Goal: Task Accomplishment & Management: Use online tool/utility

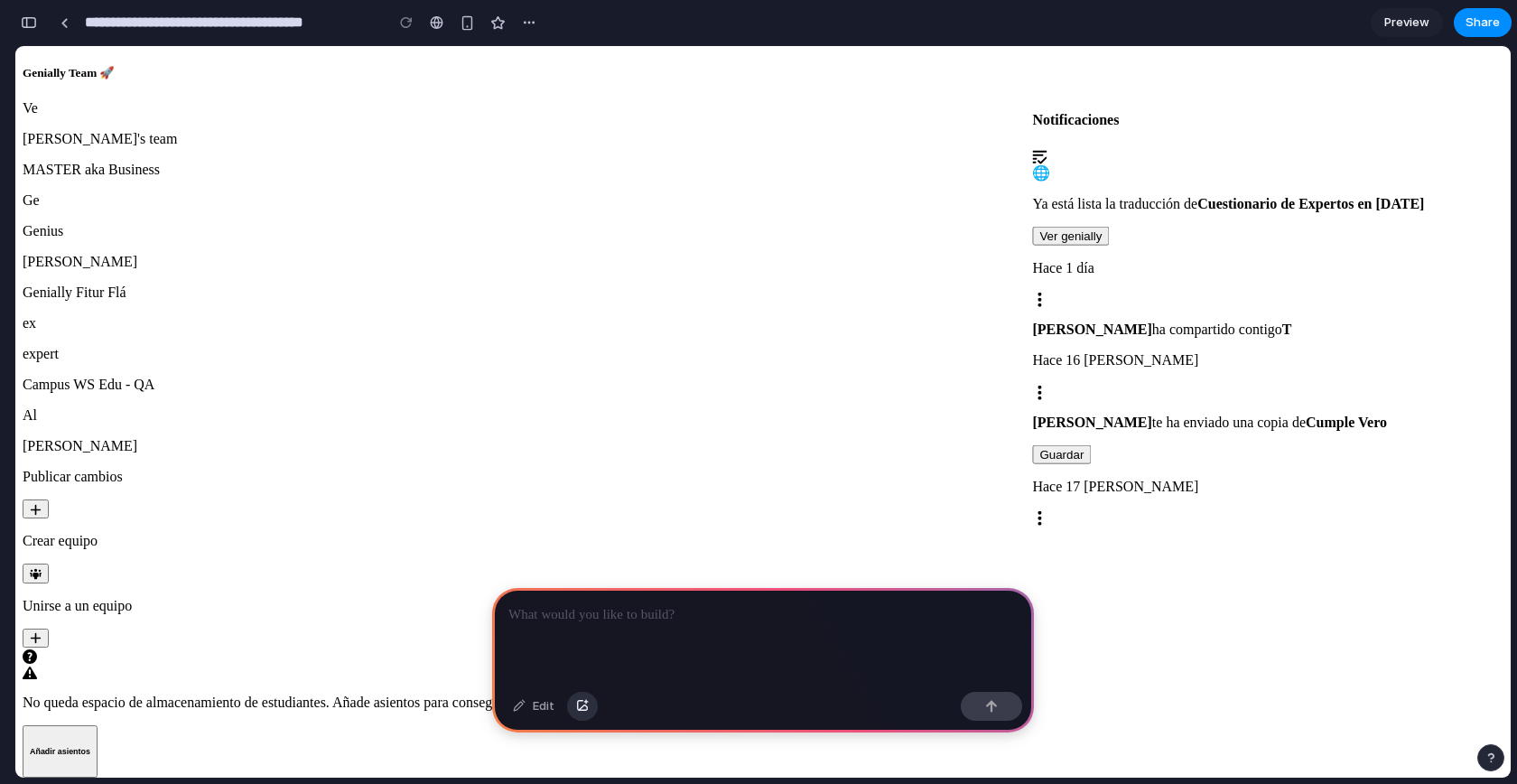
click at [579, 703] on div "button" at bounding box center [582, 705] width 12 height 10
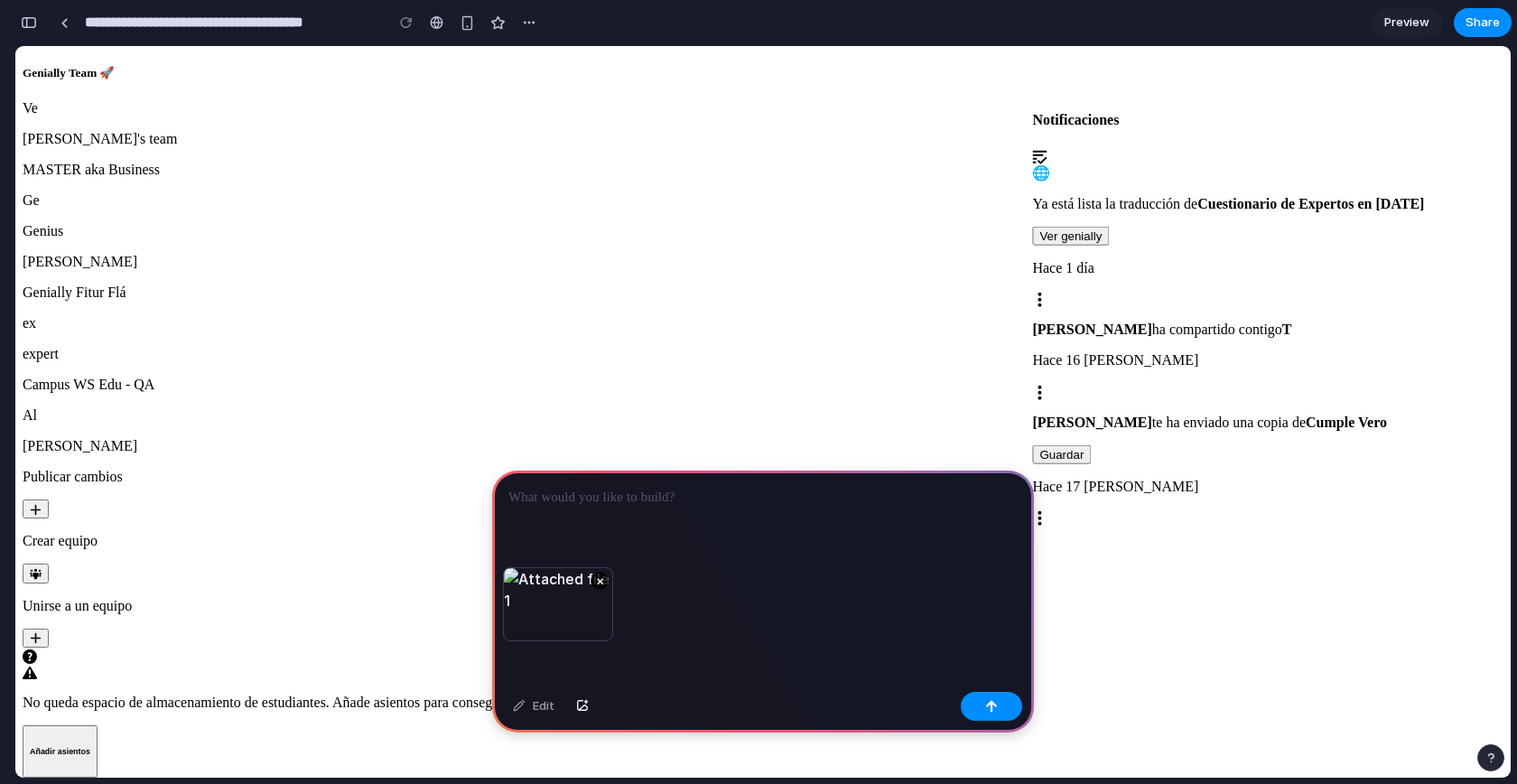
click at [612, 505] on div at bounding box center [762, 519] width 541 height 97
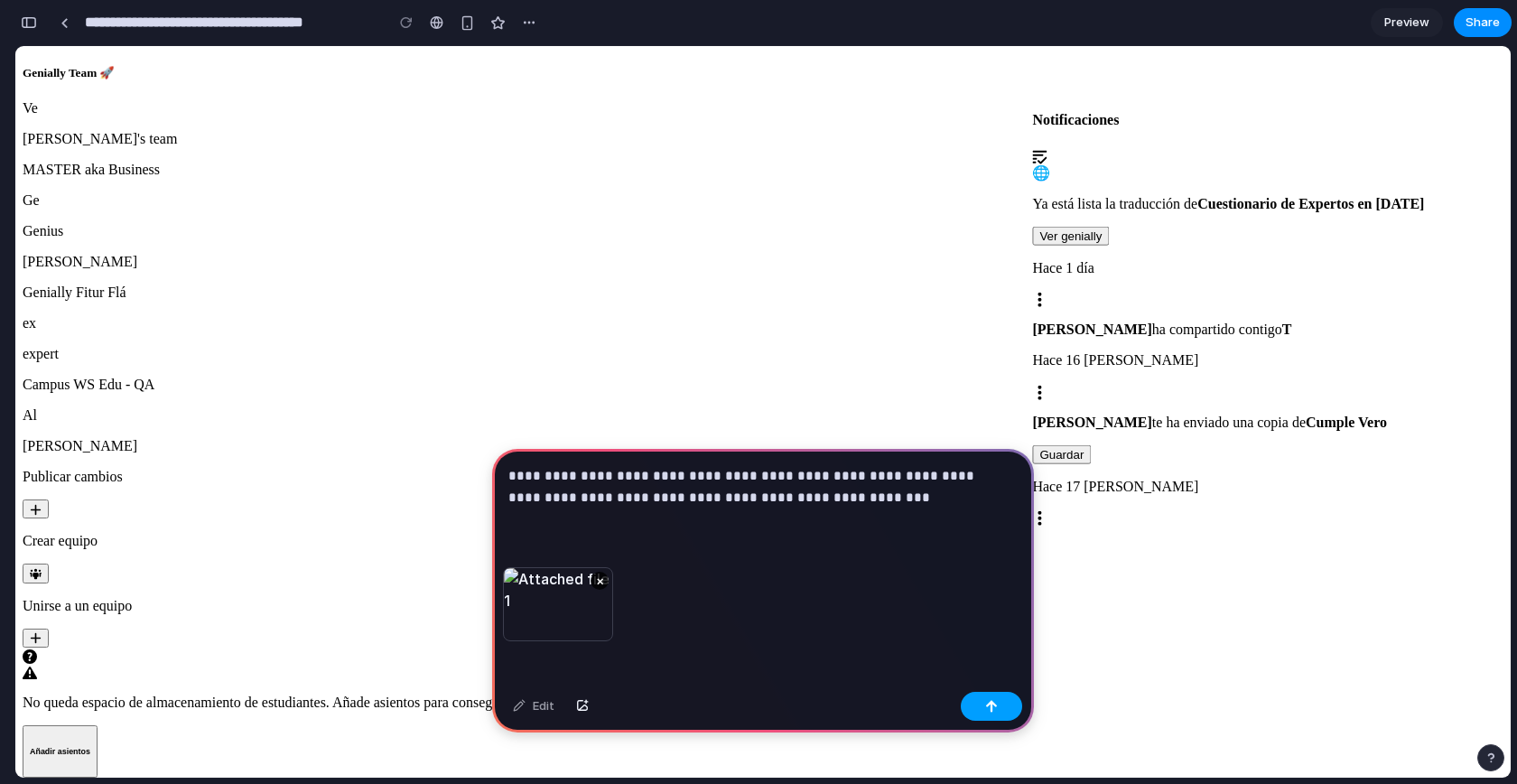
click at [1000, 702] on button "button" at bounding box center [991, 705] width 62 height 28
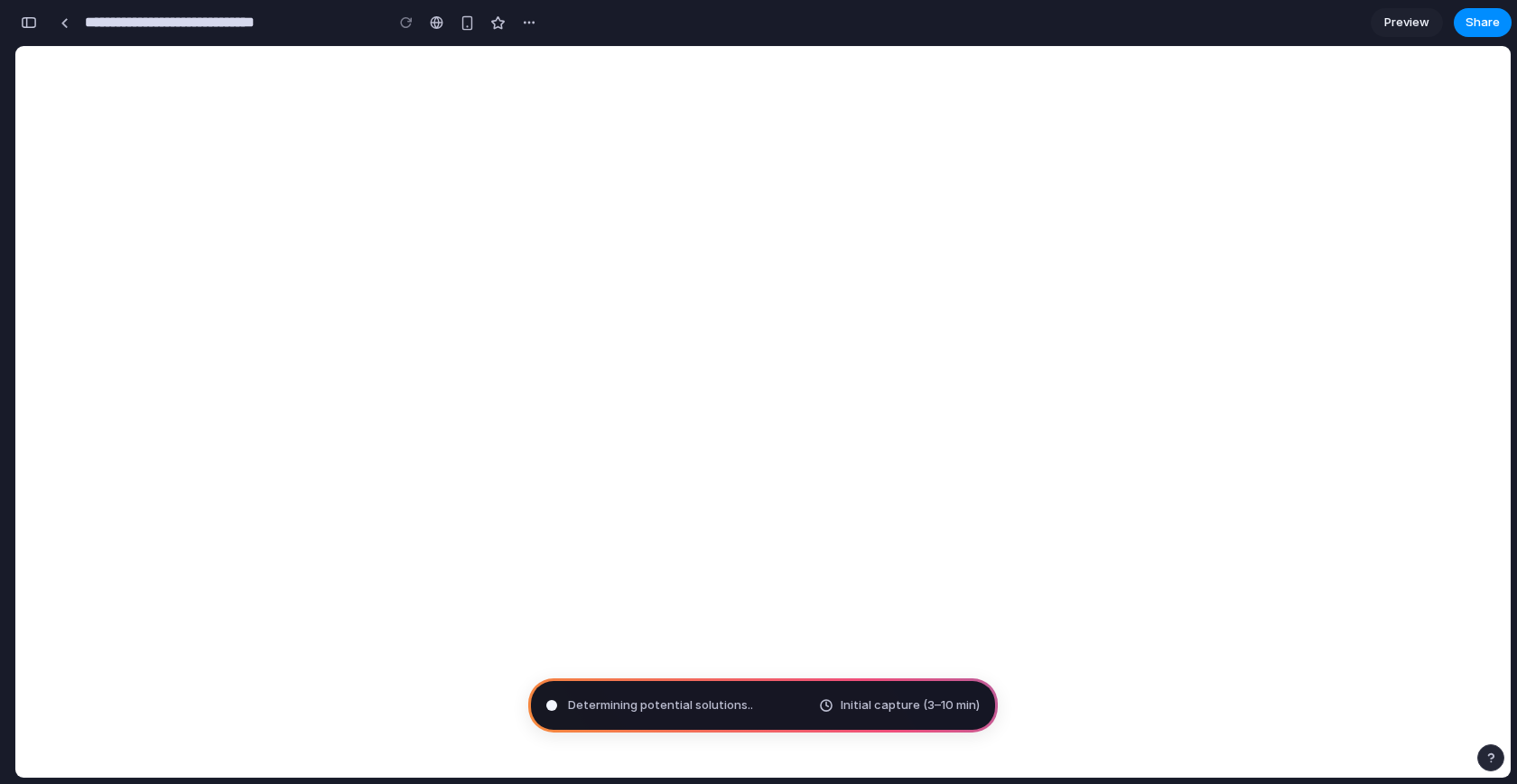
type input "**********"
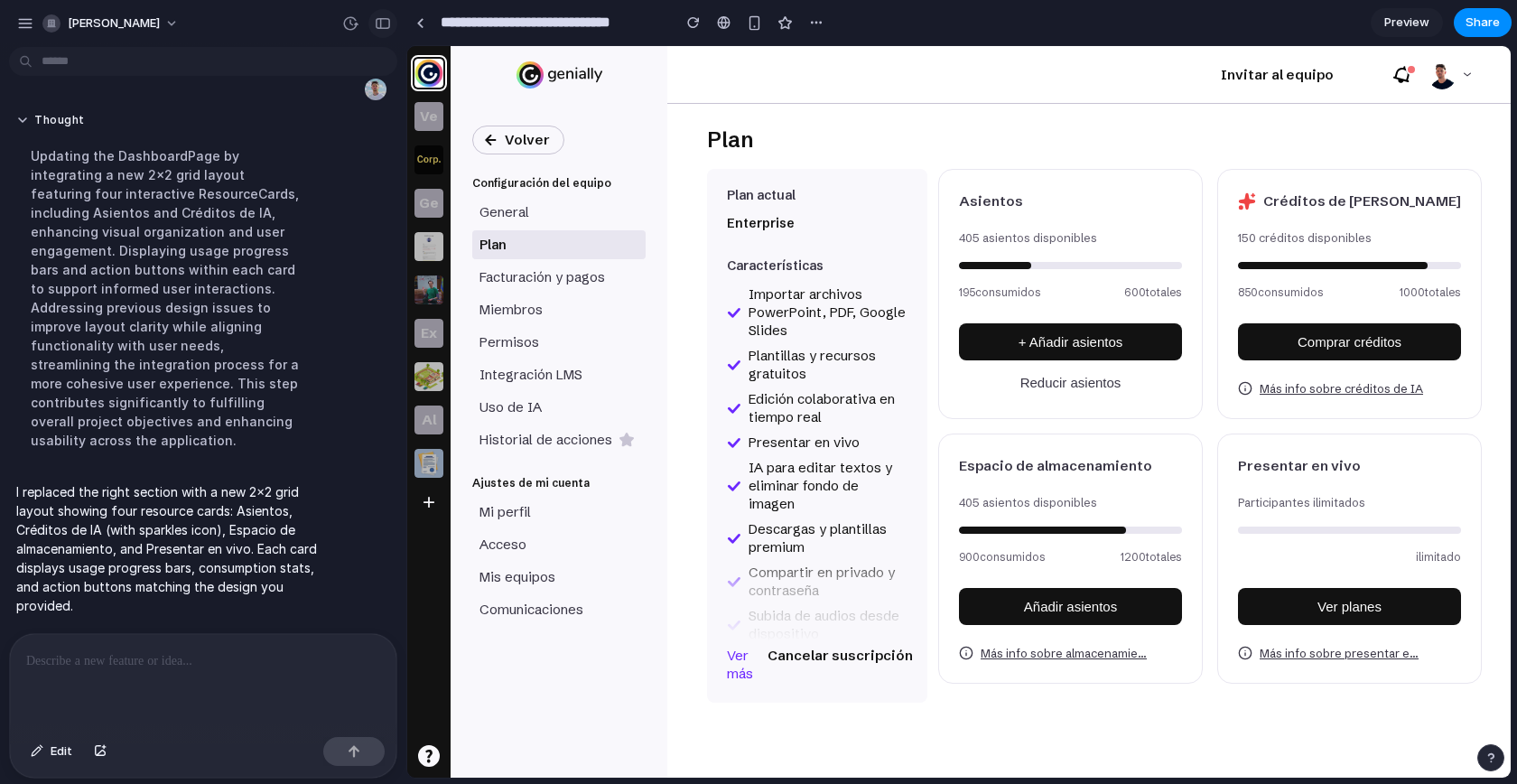
click at [392, 27] on button "button" at bounding box center [383, 24] width 28 height 28
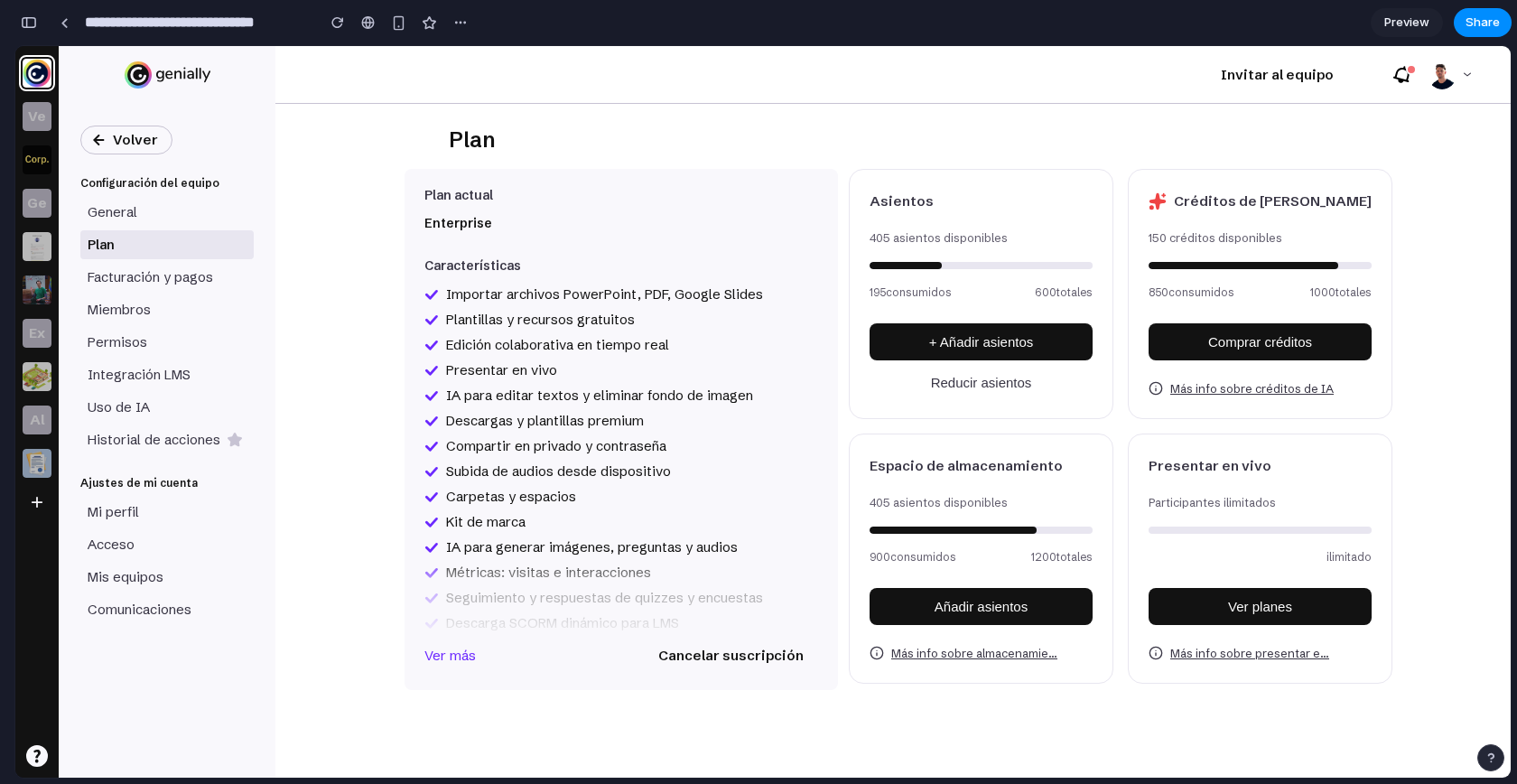
scroll to position [255, 0]
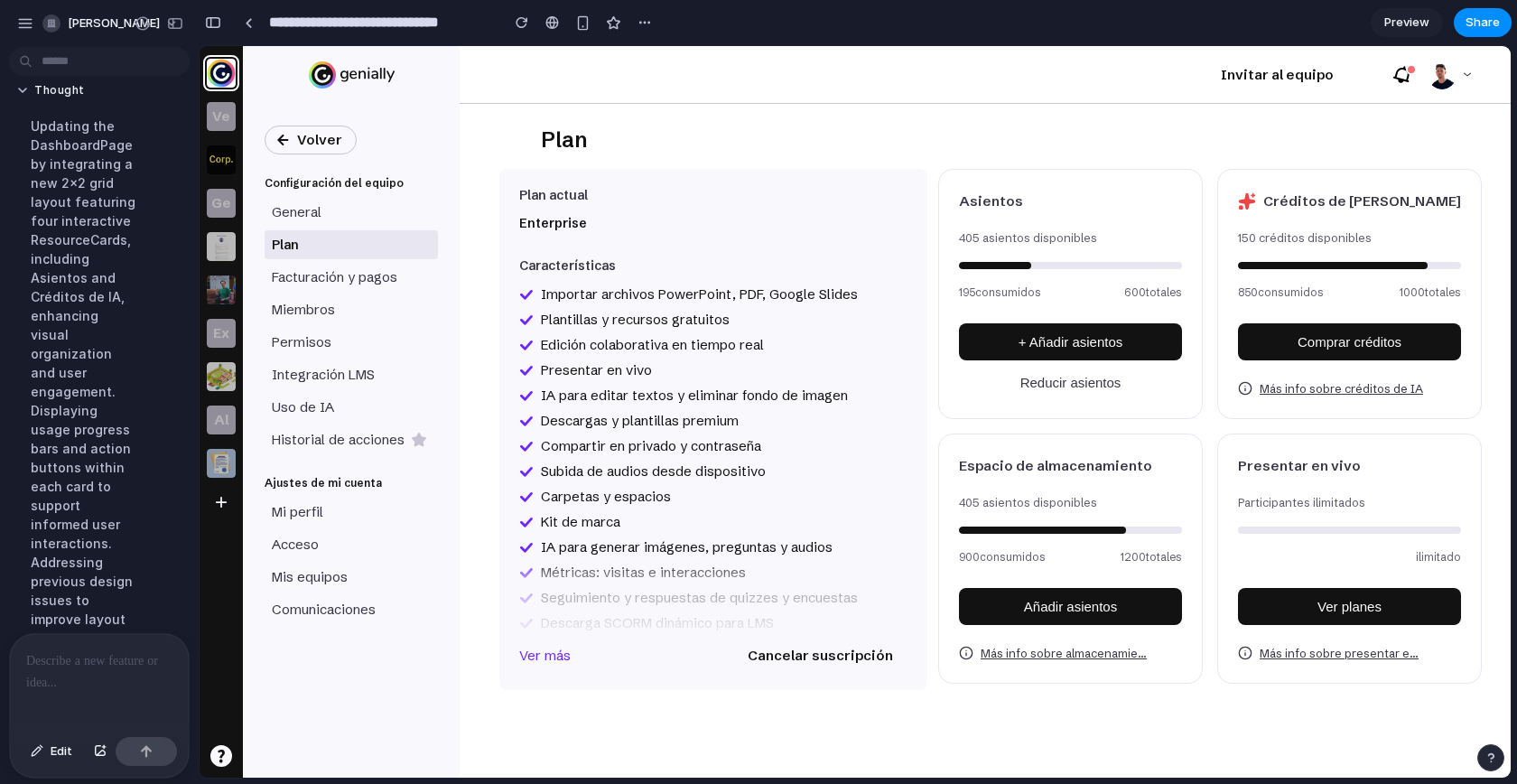
click at [58, 676] on div at bounding box center [99, 681] width 179 height 96
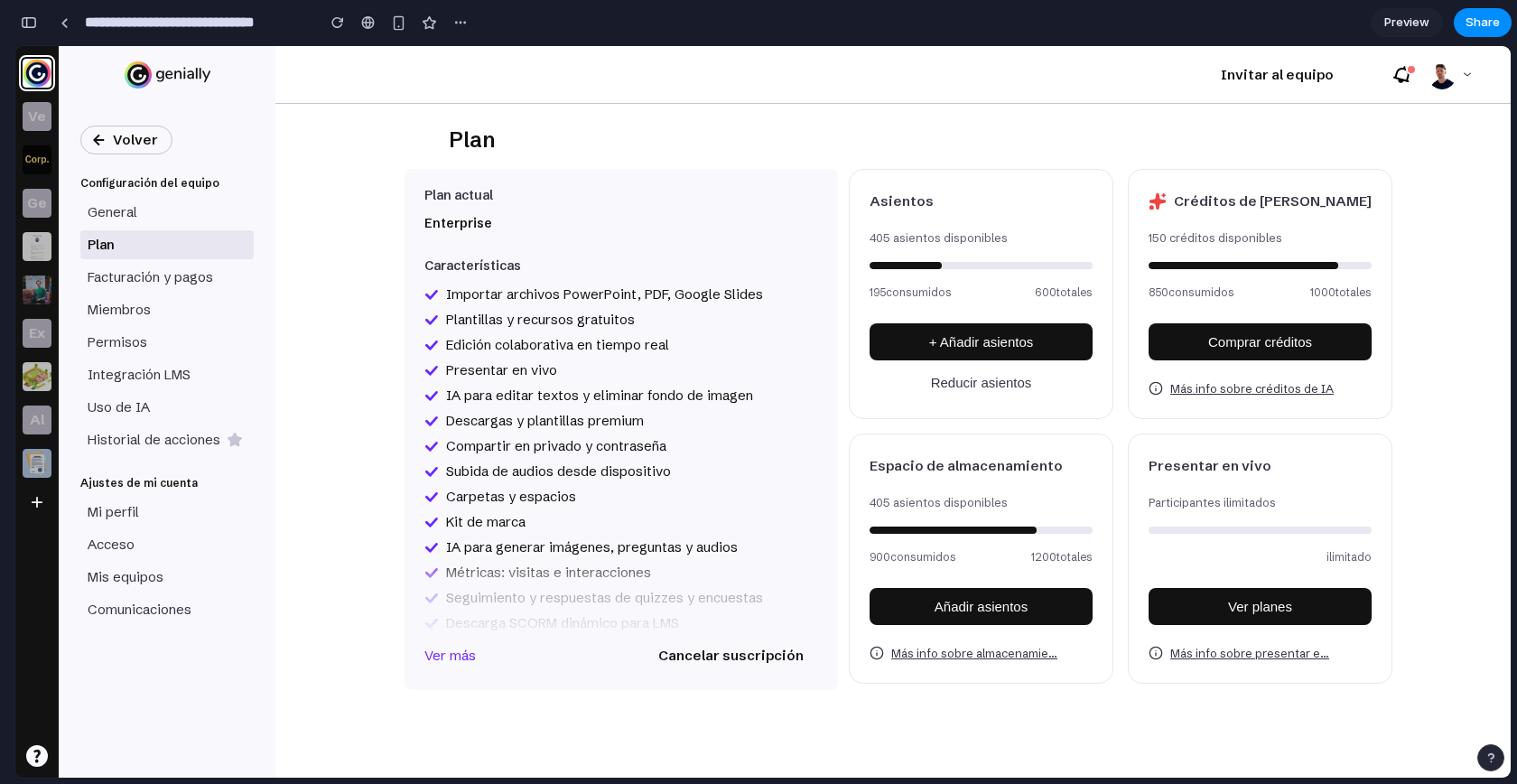
click at [36, 22] on div "button" at bounding box center [28, 22] width 16 height 12
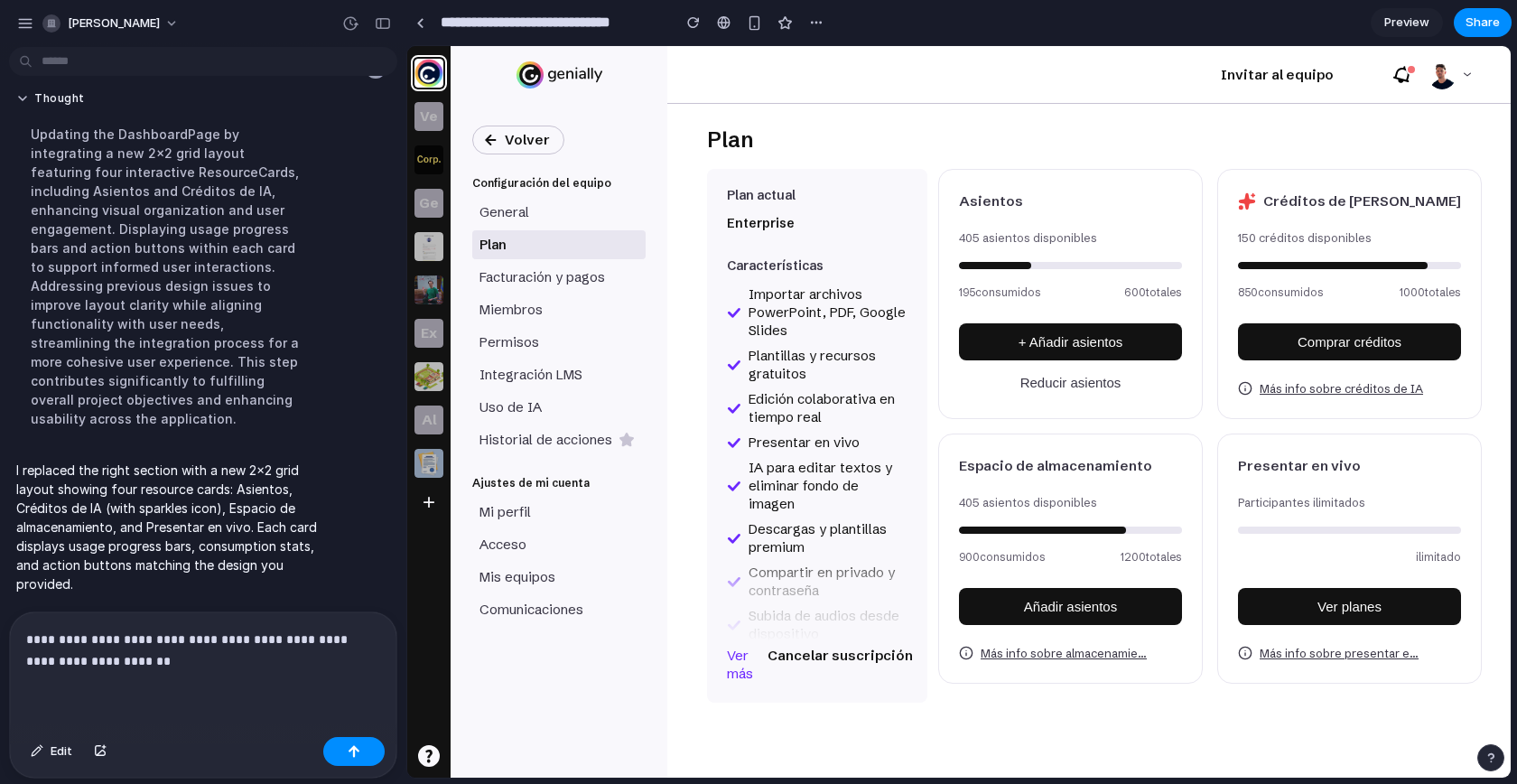
click at [231, 659] on p "**********" at bounding box center [200, 650] width 347 height 44
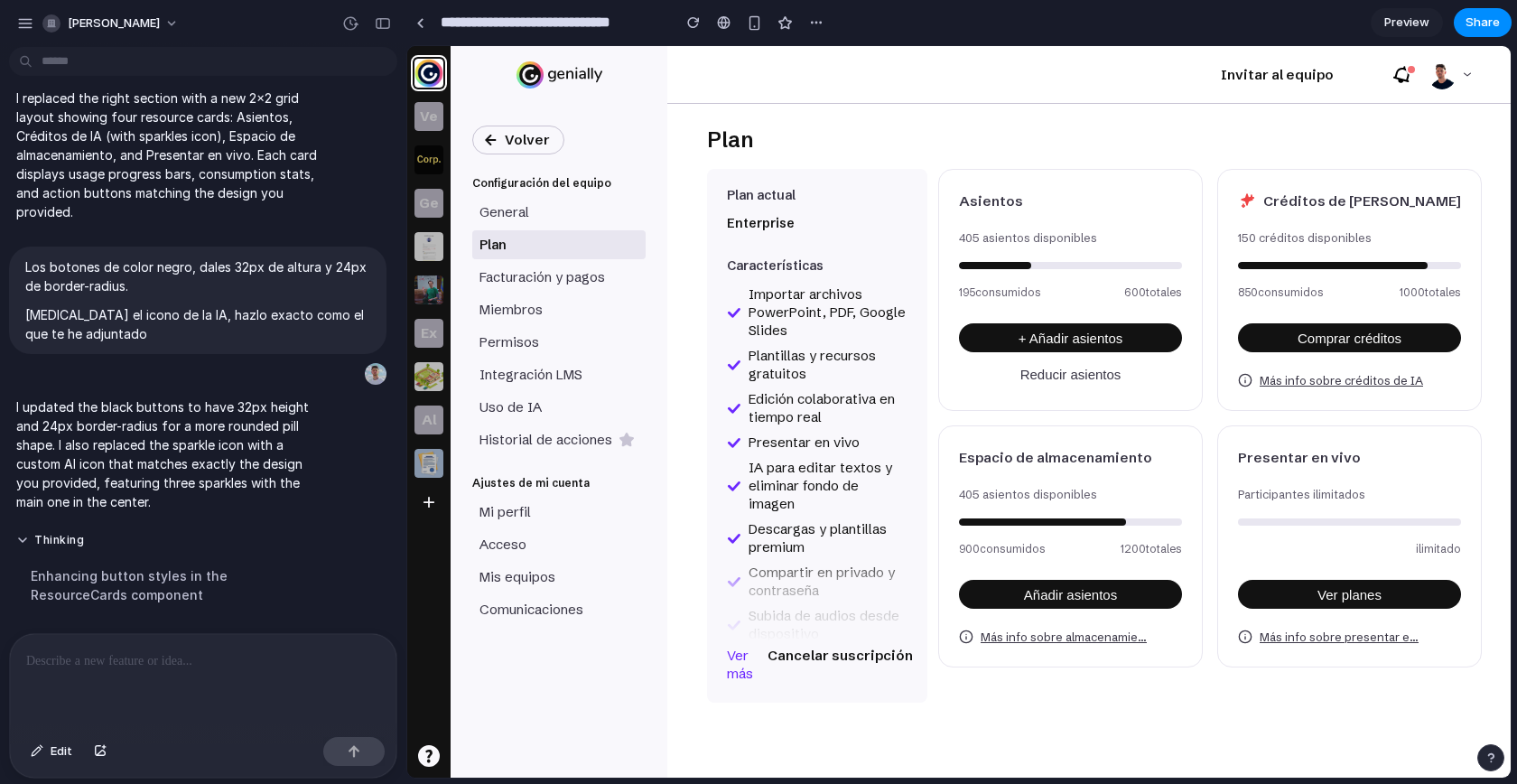
scroll to position [0, 0]
click at [379, 23] on div "button" at bounding box center [382, 23] width 16 height 12
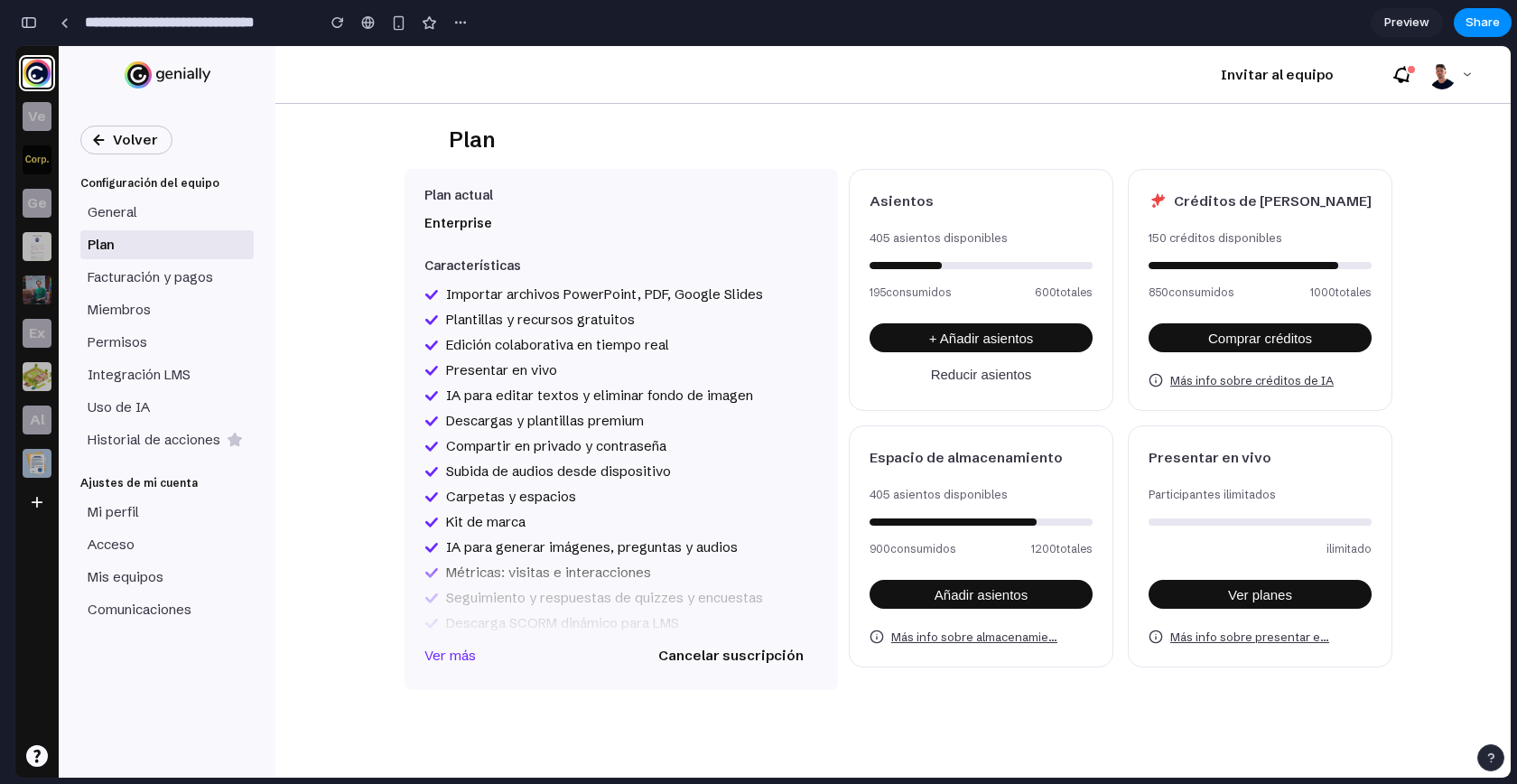
click at [29, 17] on div "button" at bounding box center [28, 22] width 16 height 12
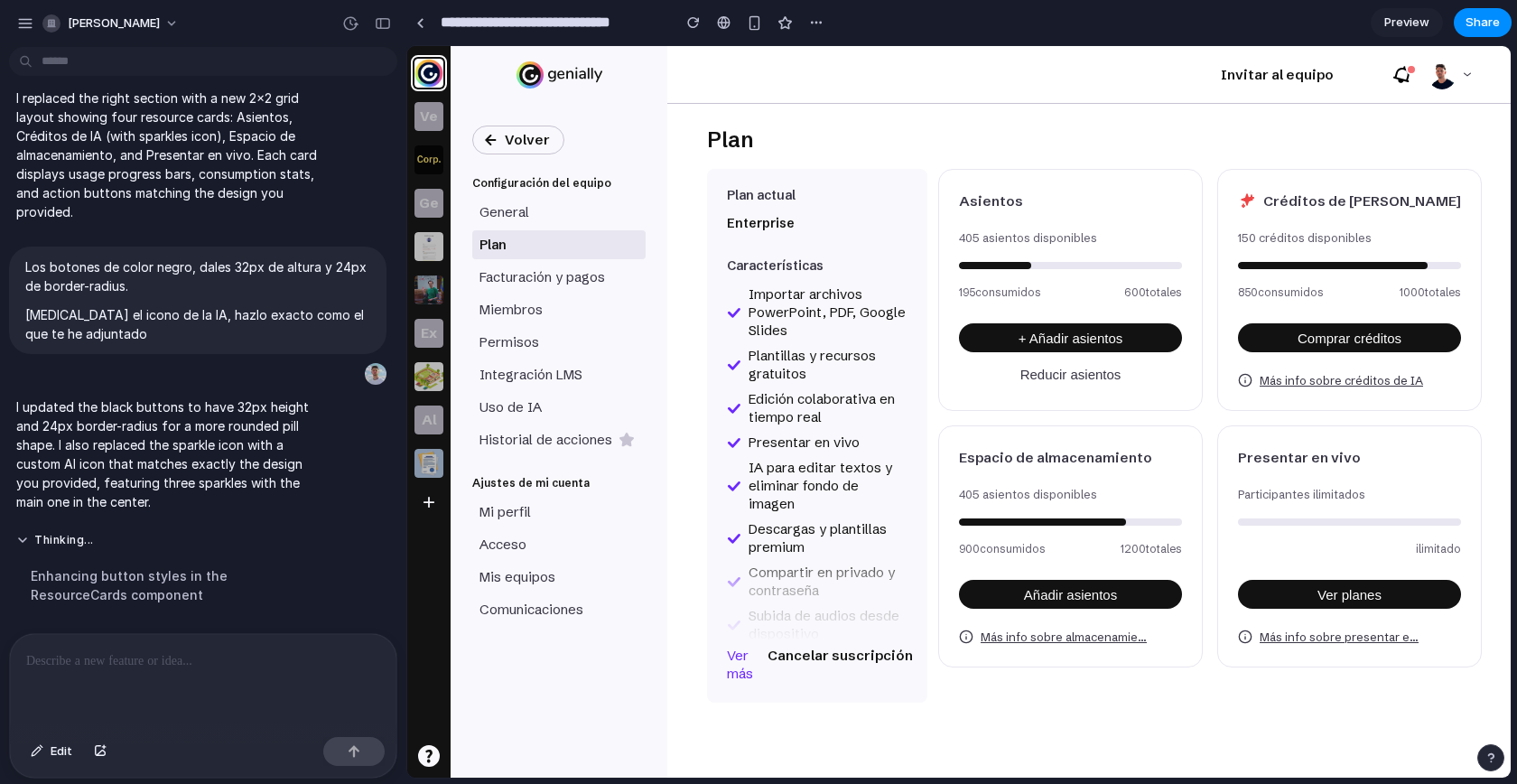
click at [198, 638] on div at bounding box center [203, 681] width 387 height 96
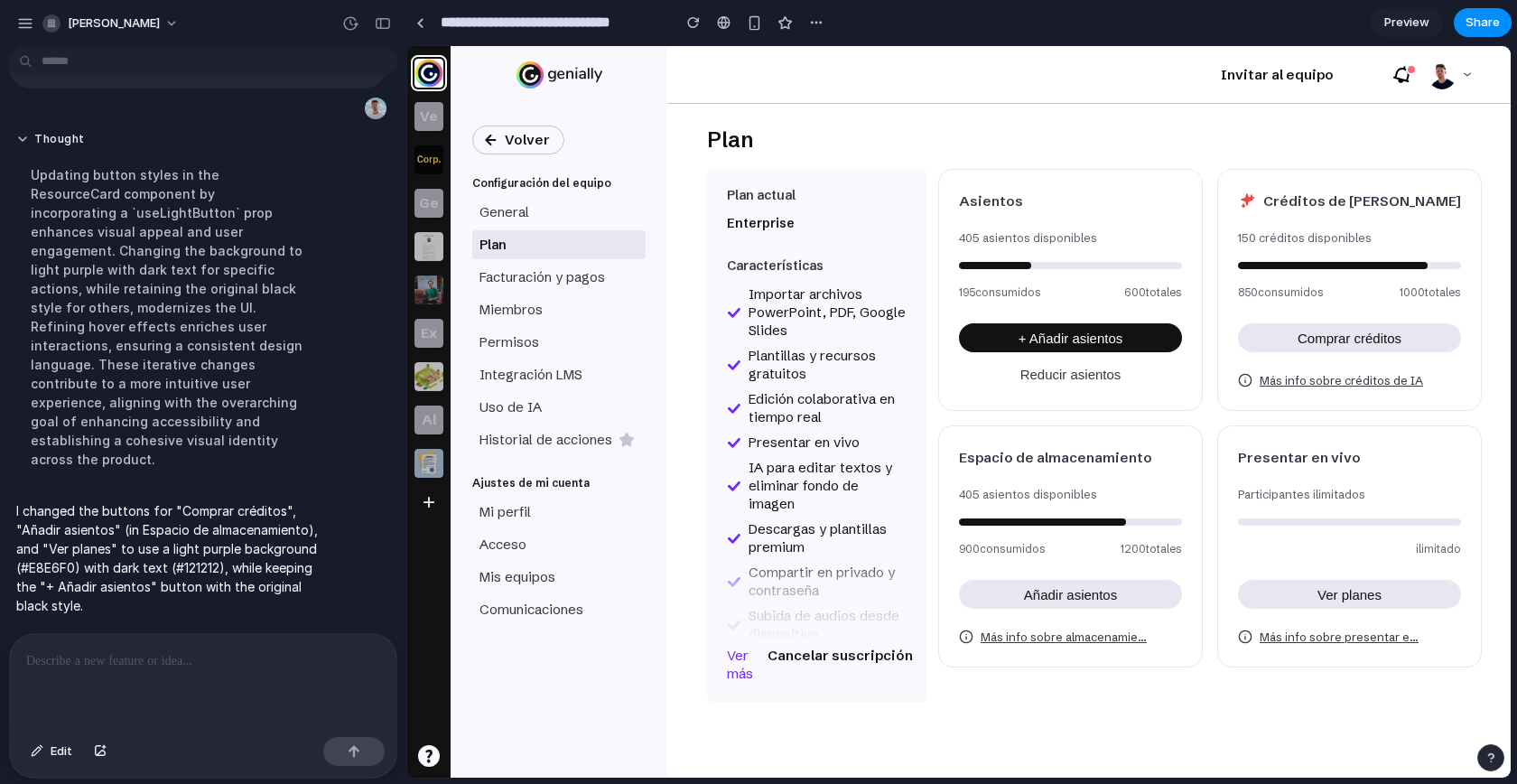
scroll to position [0, 0]
click at [375, 17] on div "button" at bounding box center [382, 23] width 16 height 12
